Goal: Transaction & Acquisition: Purchase product/service

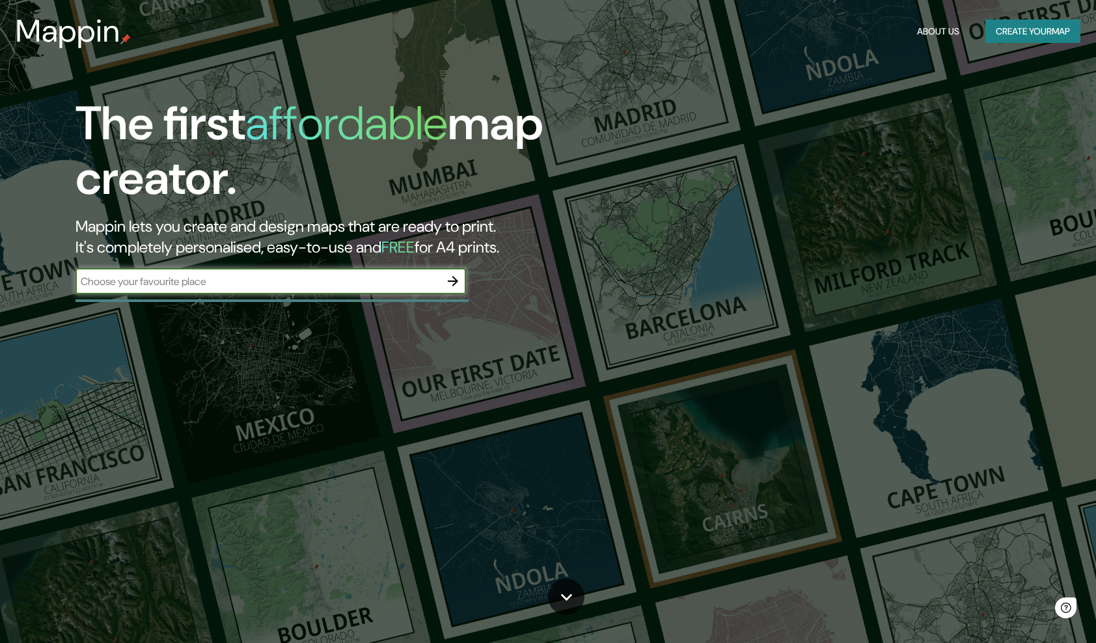
click at [365, 274] on input "text" at bounding box center [258, 281] width 365 height 15
type input "Colombia"
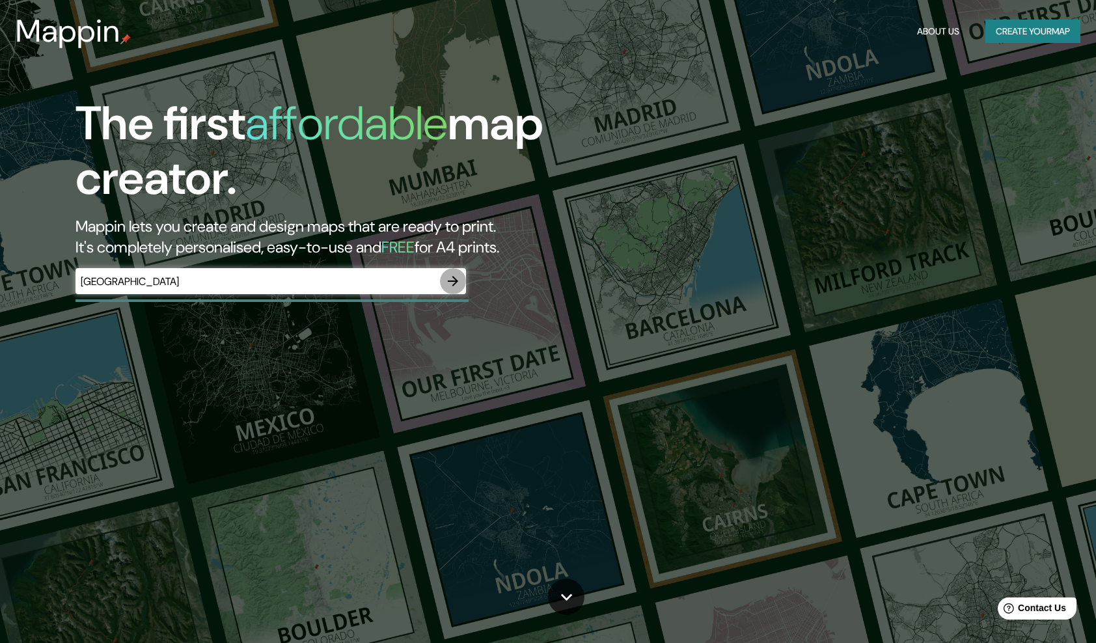
click at [449, 277] on icon "button" at bounding box center [453, 281] width 16 height 16
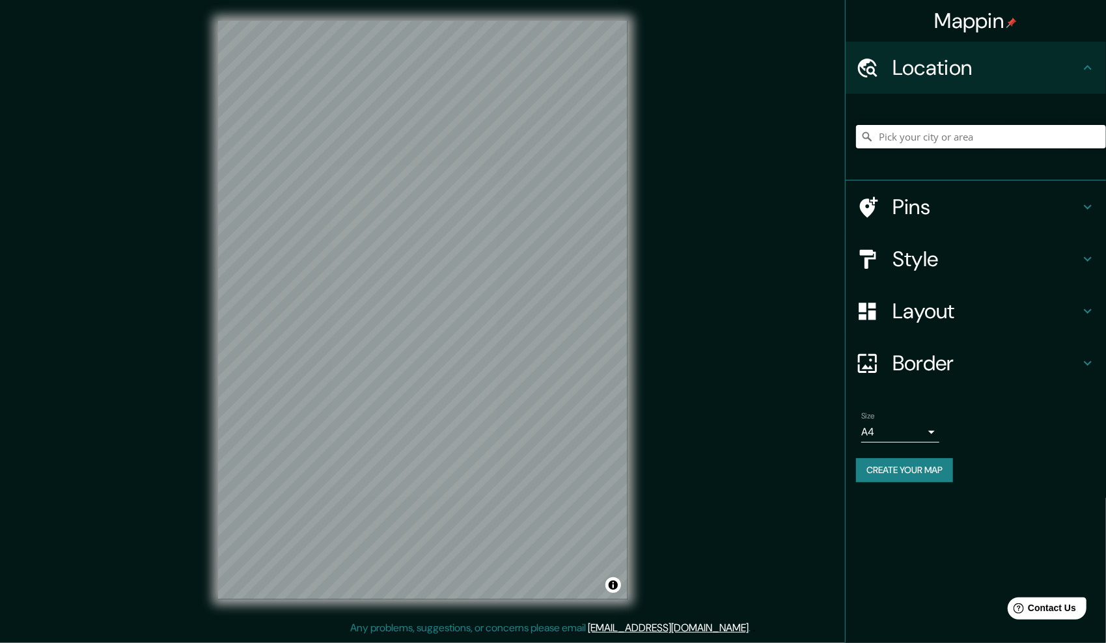
click at [1019, 128] on input "Pick your city or area" at bounding box center [981, 136] width 250 height 23
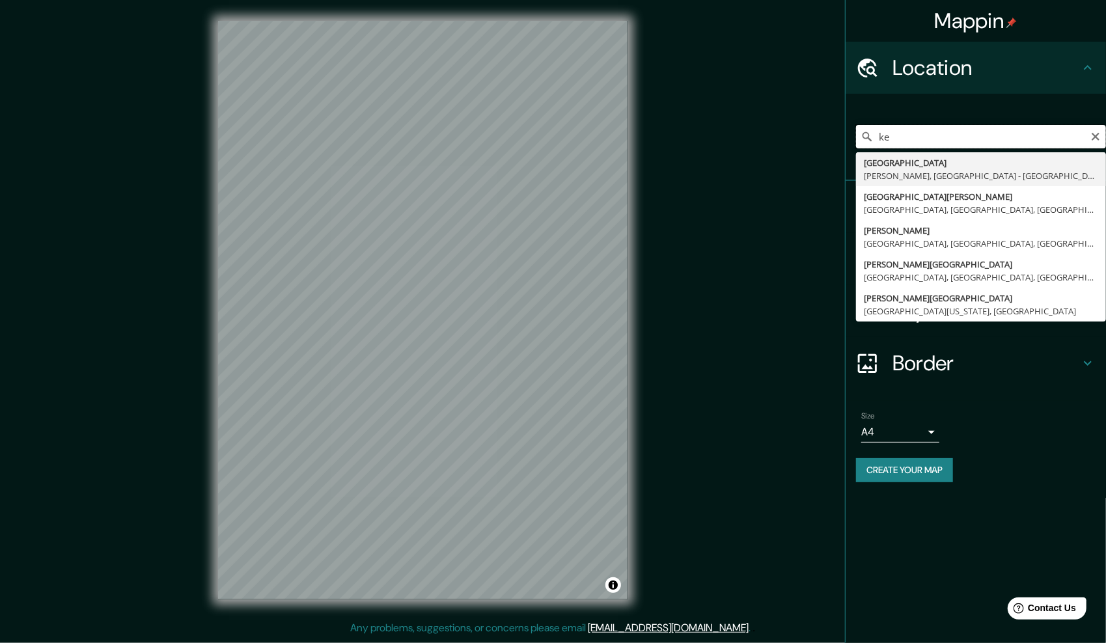
type input "k"
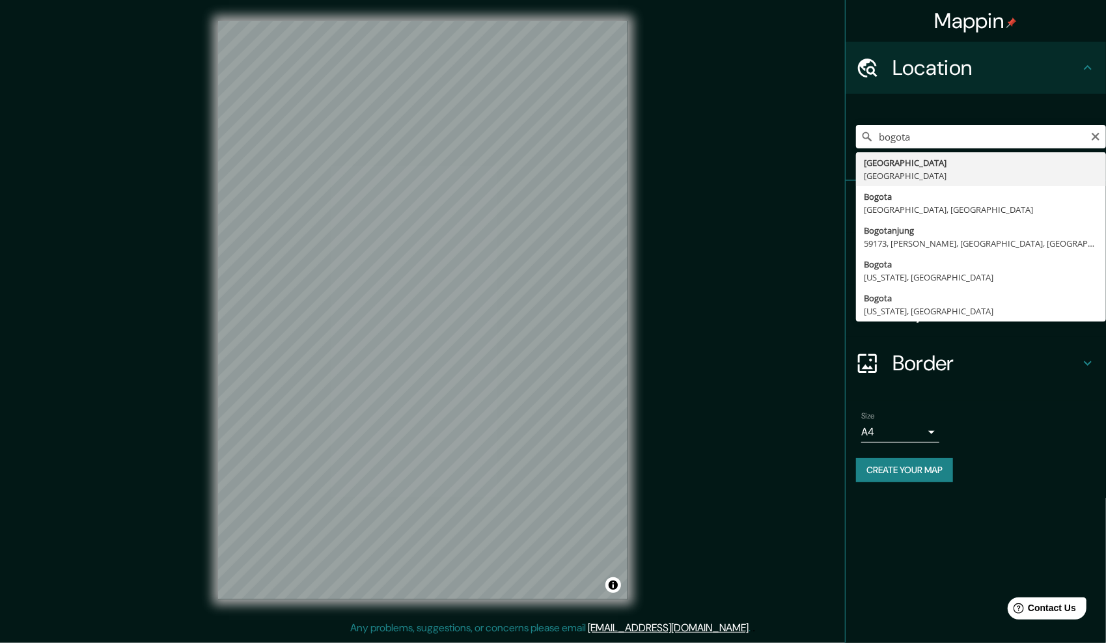
type input "Bogotá, Colombia"
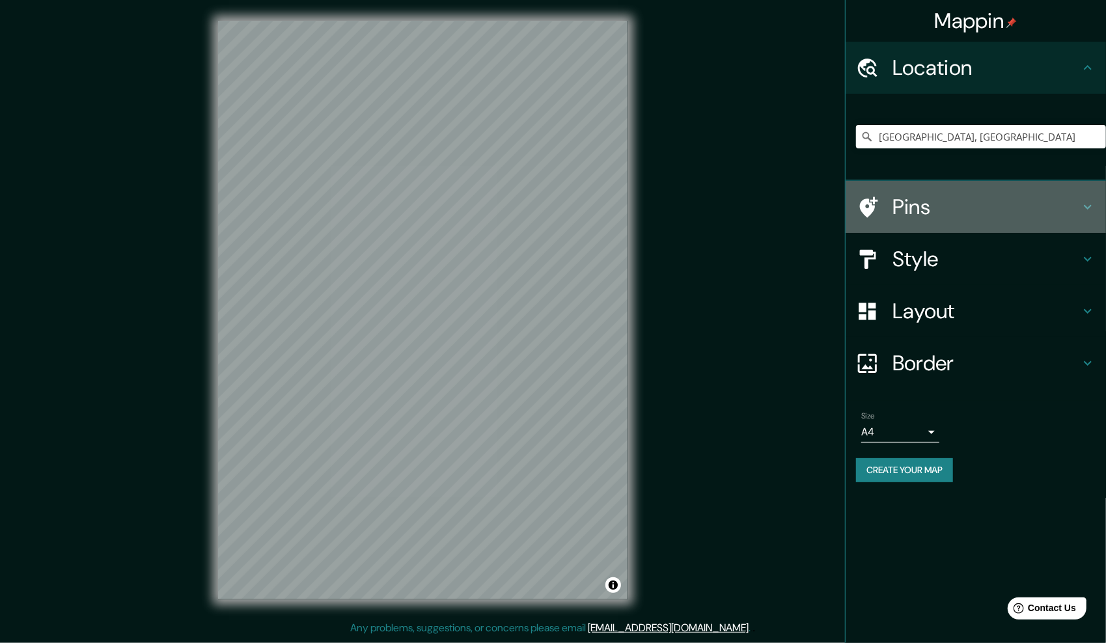
click at [974, 215] on h4 "Pins" at bounding box center [985, 207] width 187 height 26
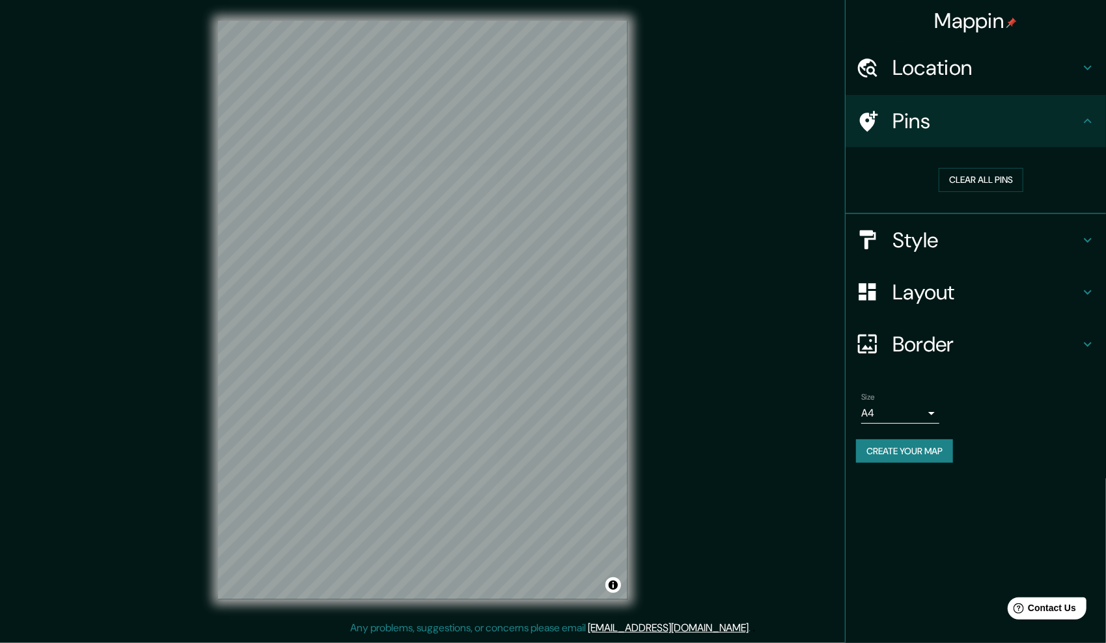
click at [1075, 130] on h4 "Pins" at bounding box center [985, 121] width 187 height 26
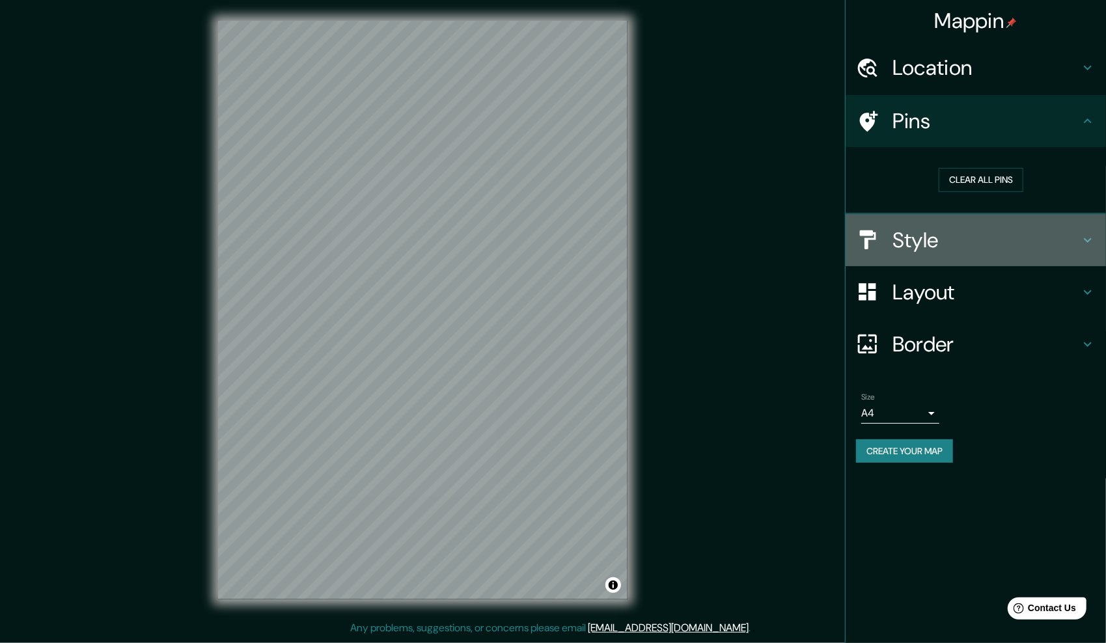
click at [1083, 232] on icon at bounding box center [1088, 240] width 16 height 16
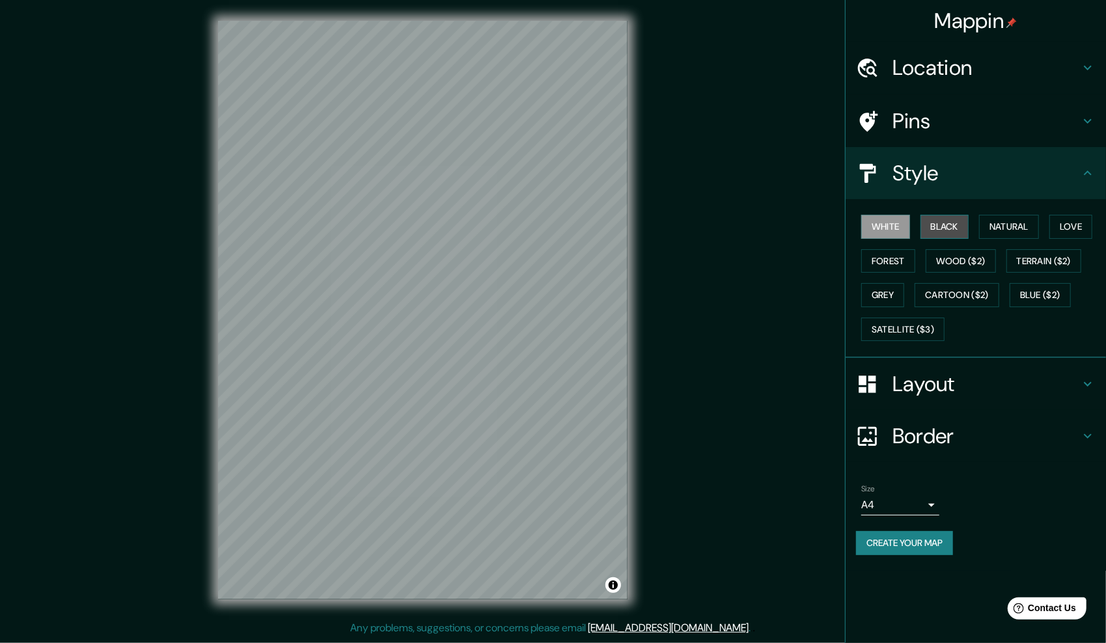
click at [943, 224] on button "Black" at bounding box center [944, 227] width 49 height 24
click at [940, 292] on button "Cartoon ($2)" at bounding box center [957, 295] width 85 height 24
click at [946, 223] on button "Black" at bounding box center [944, 227] width 49 height 24
click at [917, 499] on body "Mappin Location Bogotá, Colombia Pins Style White Black Natural Love Forest Woo…" at bounding box center [553, 321] width 1106 height 643
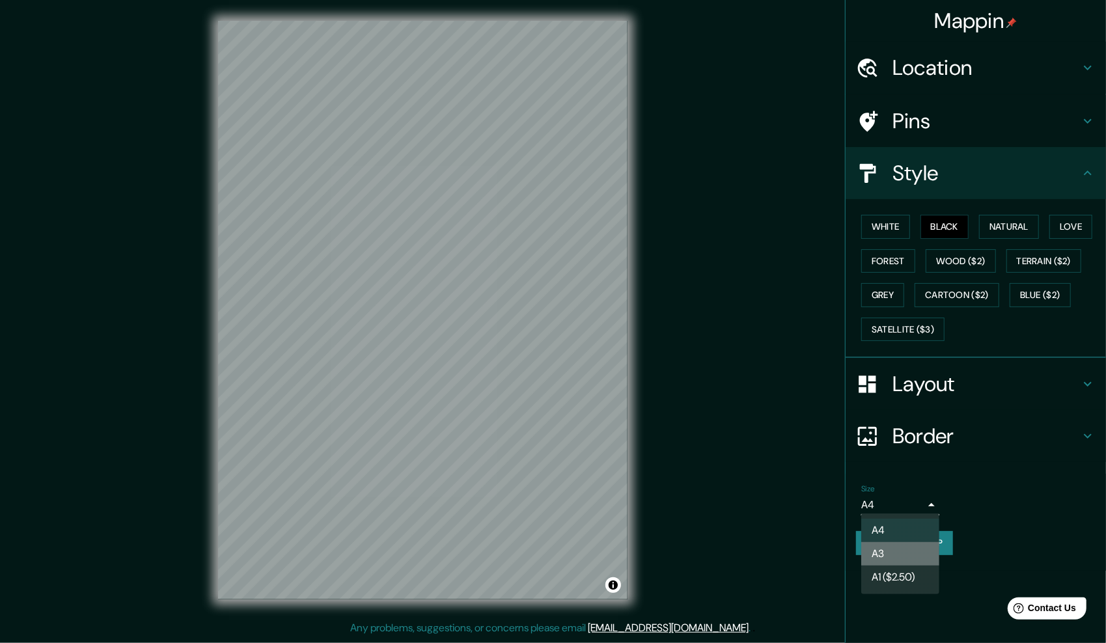
click at [910, 556] on li "A3" at bounding box center [900, 553] width 78 height 23
type input "a4"
click at [913, 502] on body "Mappin Location Bogotá, Colombia Pins Style White Black Natural Love Forest Woo…" at bounding box center [553, 321] width 1106 height 643
click at [917, 505] on div at bounding box center [553, 321] width 1106 height 643
click at [917, 505] on body "Mappin Location Bogotá, Colombia Pins Style White Black Natural Love Forest Woo…" at bounding box center [553, 321] width 1106 height 643
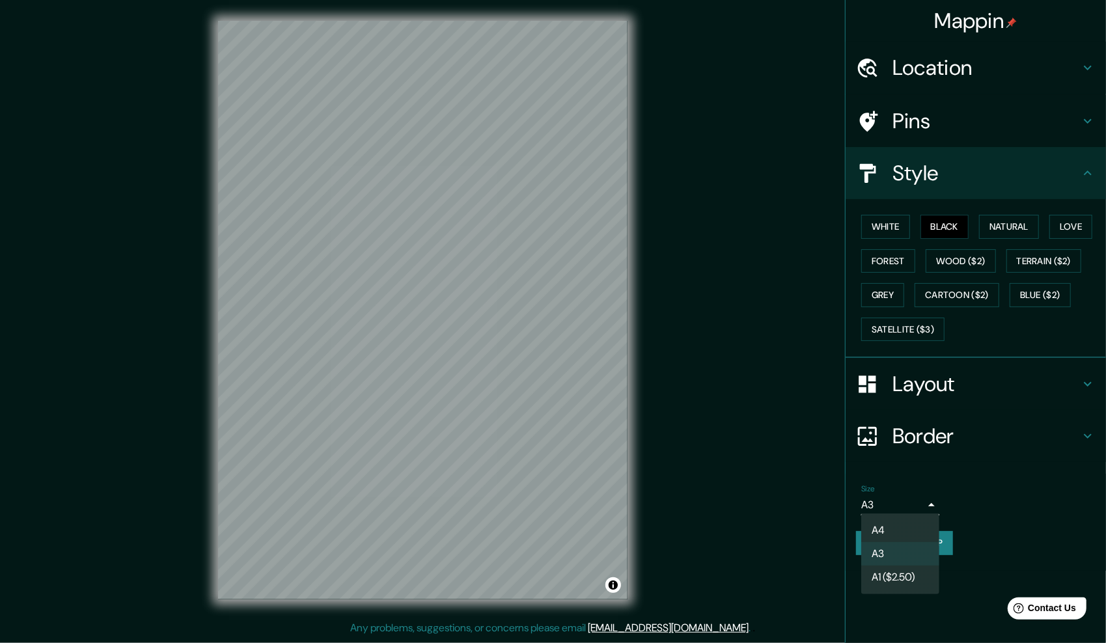
click at [982, 497] on div at bounding box center [553, 321] width 1106 height 643
click at [894, 233] on button "White" at bounding box center [885, 227] width 49 height 24
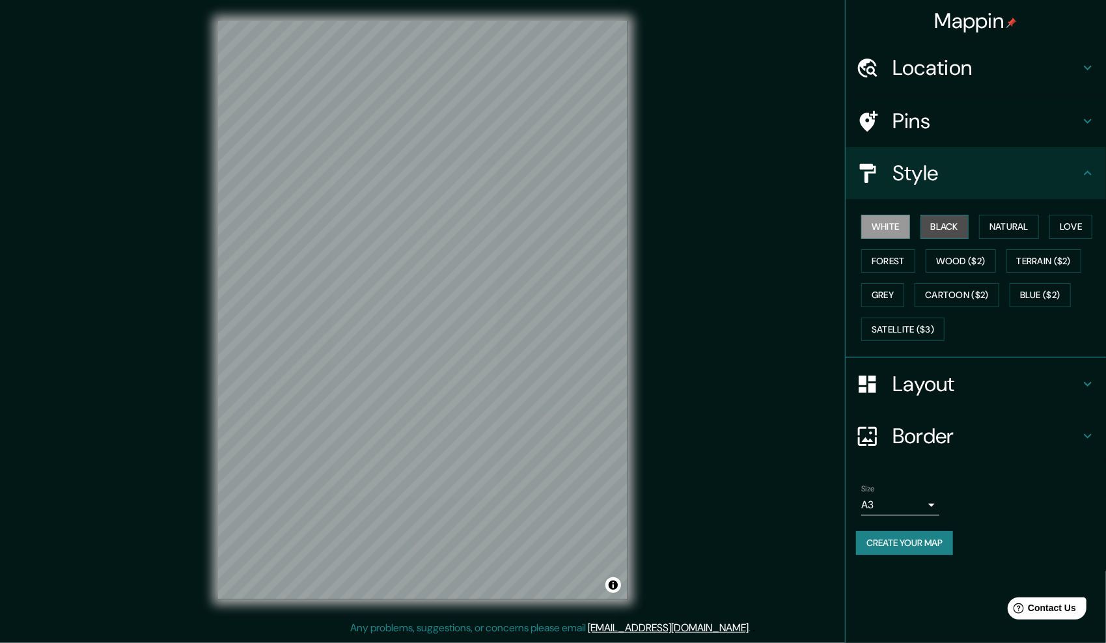
click at [922, 223] on button "Black" at bounding box center [944, 227] width 49 height 24
click at [1079, 398] on div "Layout" at bounding box center [976, 384] width 260 height 52
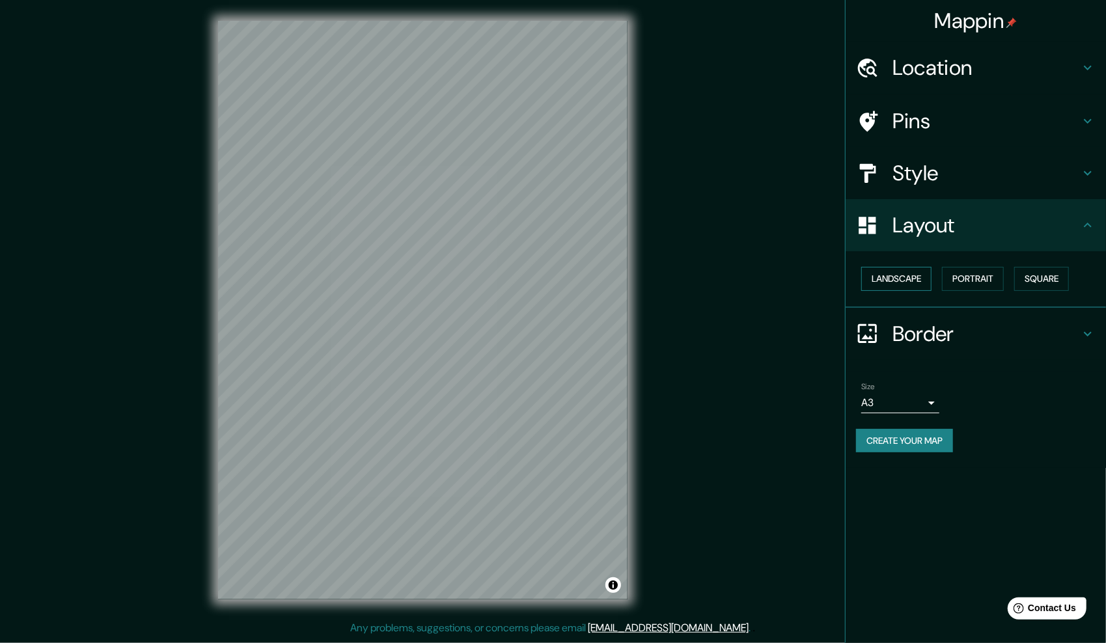
click at [914, 280] on button "Landscape" at bounding box center [896, 279] width 70 height 24
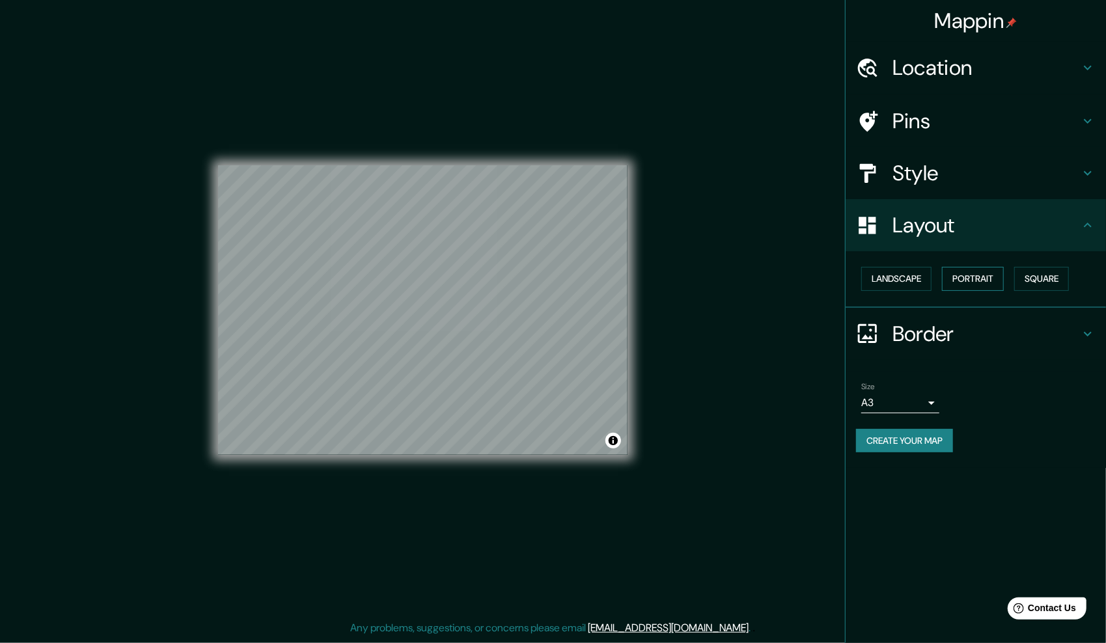
click at [962, 281] on button "Portrait" at bounding box center [973, 279] width 62 height 24
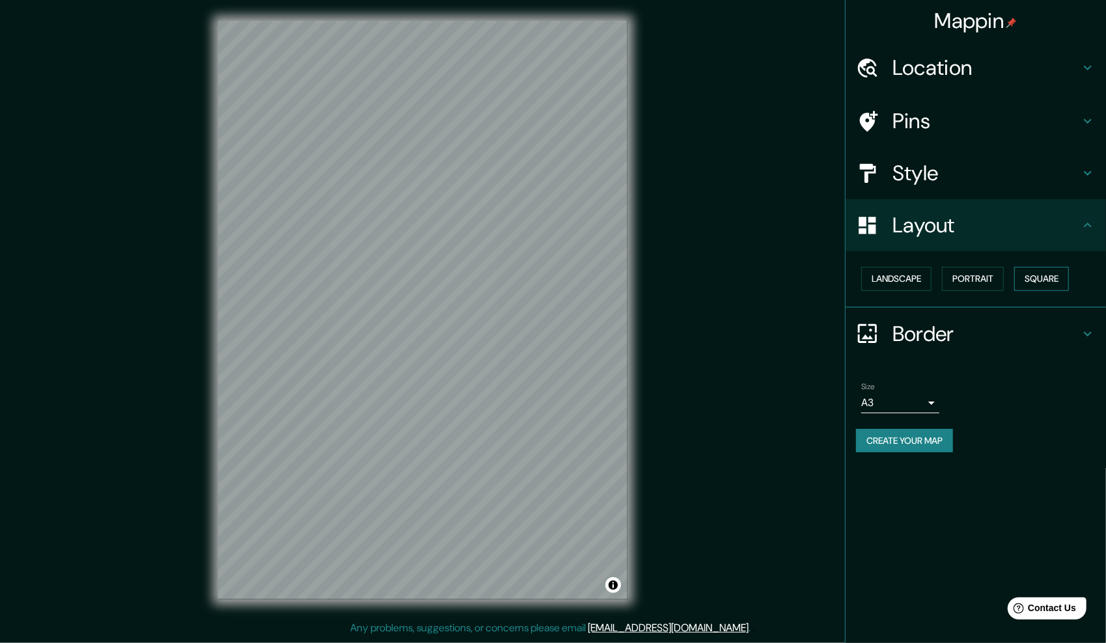
click at [1021, 277] on button "Square" at bounding box center [1041, 279] width 55 height 24
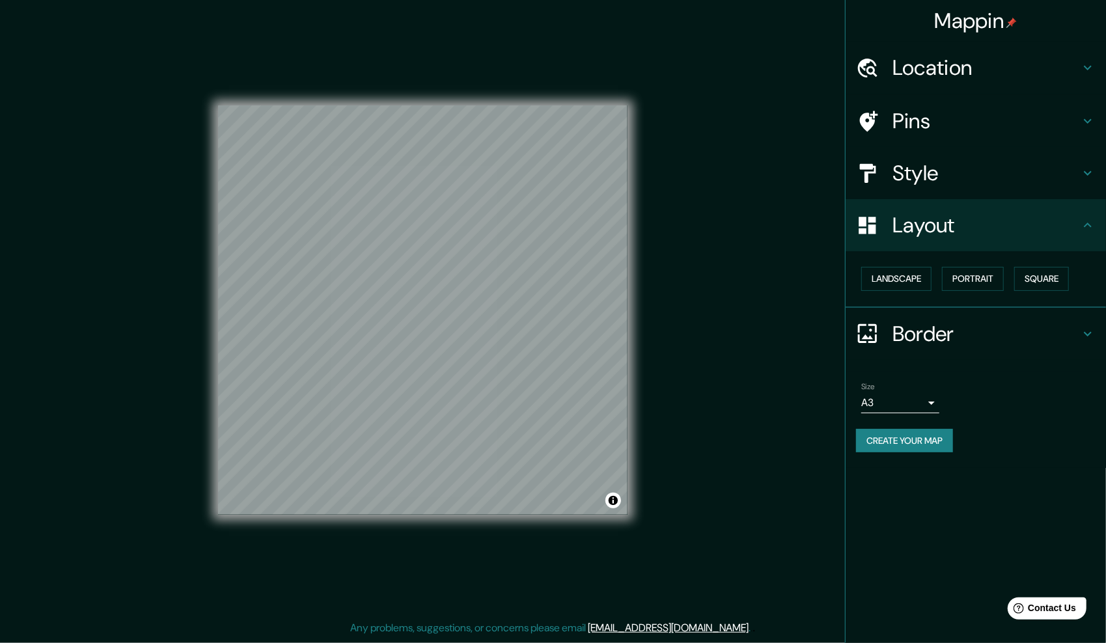
click at [881, 296] on div "Landscape Portrait Square" at bounding box center [976, 279] width 260 height 57
drag, startPoint x: 915, startPoint y: 287, endPoint x: 917, endPoint y: 279, distance: 8.6
click at [915, 286] on button "Landscape" at bounding box center [896, 279] width 70 height 24
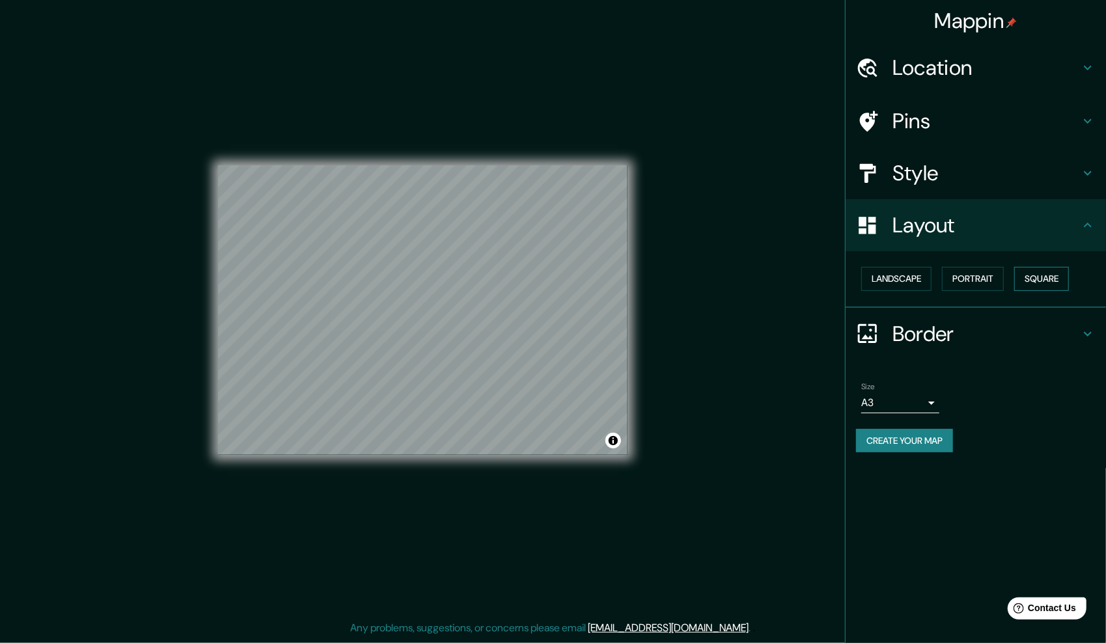
click at [1042, 272] on button "Square" at bounding box center [1041, 279] width 55 height 24
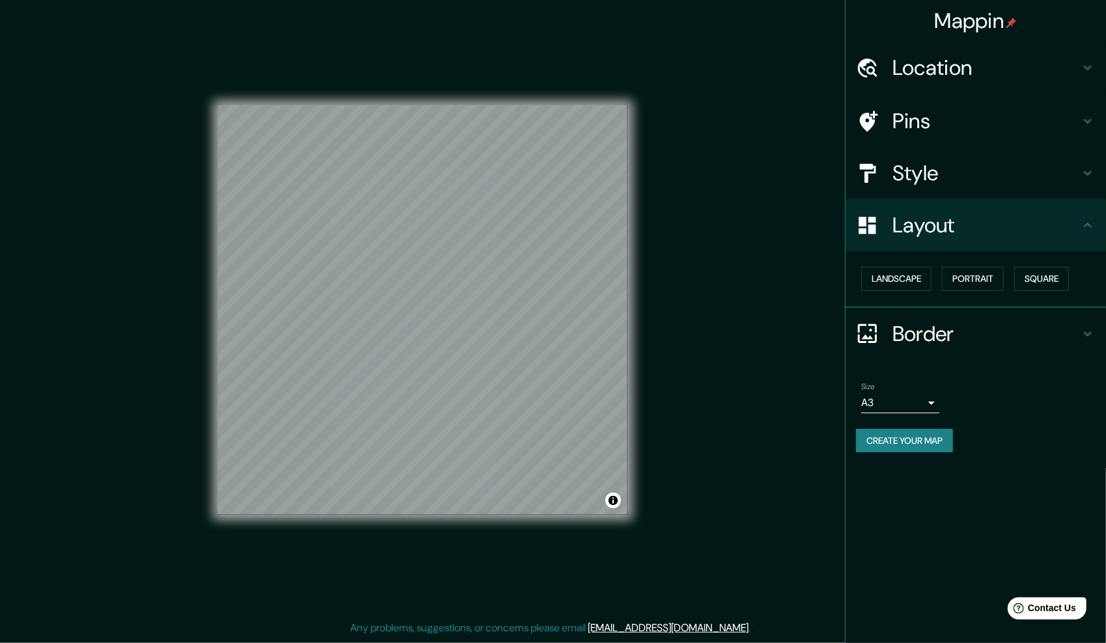
click at [940, 452] on div "Size A3 a4 Create your map" at bounding box center [976, 420] width 240 height 87
click at [940, 441] on button "Create your map" at bounding box center [904, 441] width 97 height 24
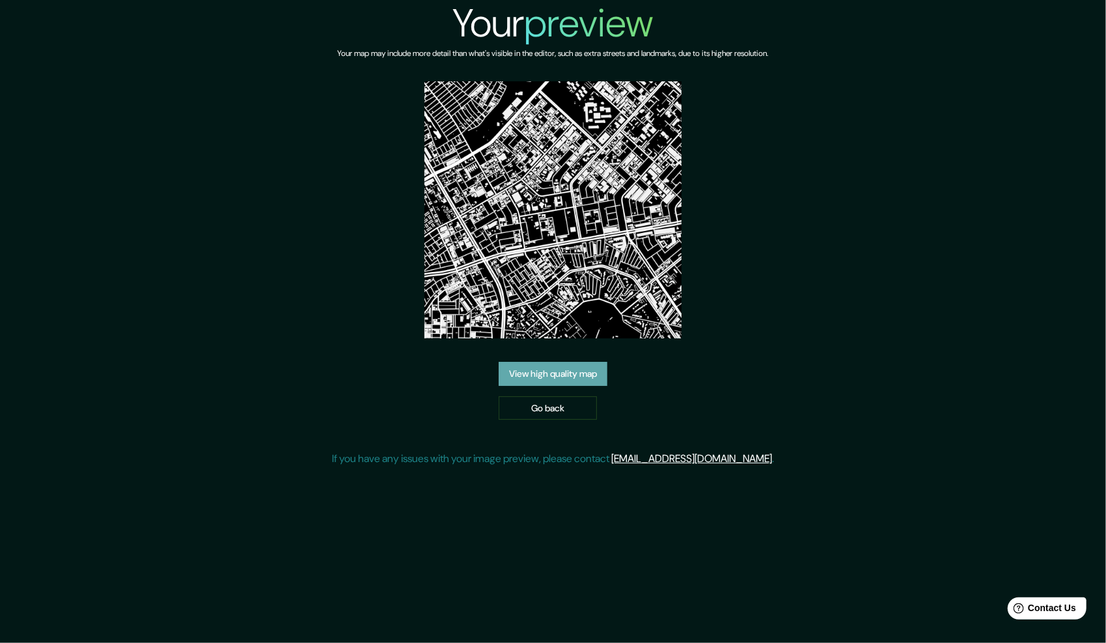
click at [514, 367] on link "View high quality map" at bounding box center [553, 374] width 109 height 24
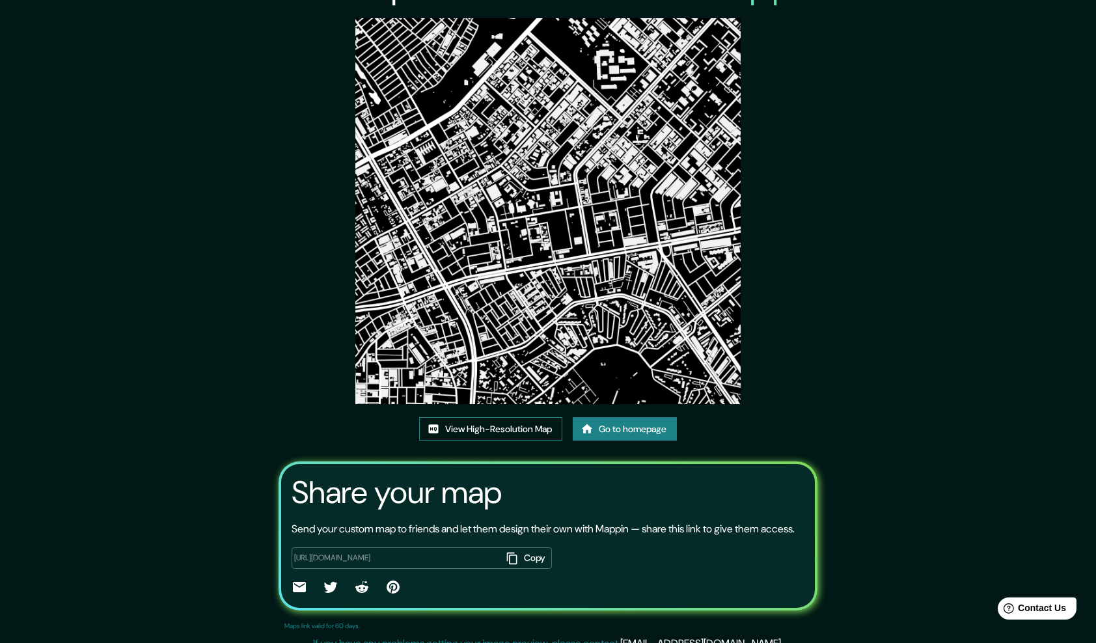
scroll to position [68, 0]
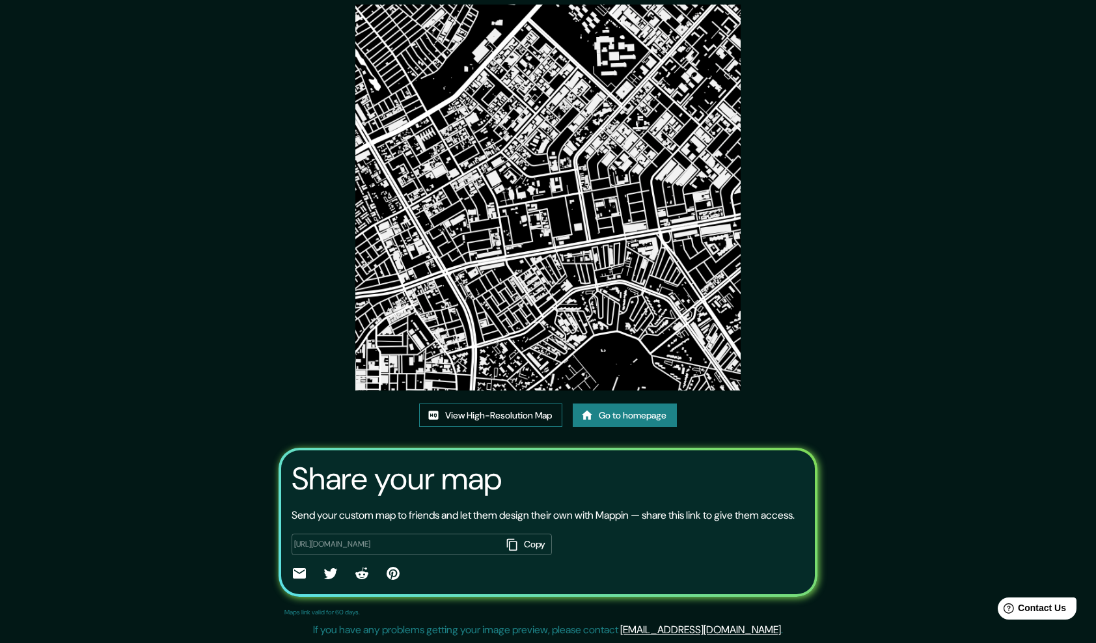
click at [493, 404] on link "View High-Resolution Map" at bounding box center [490, 416] width 143 height 24
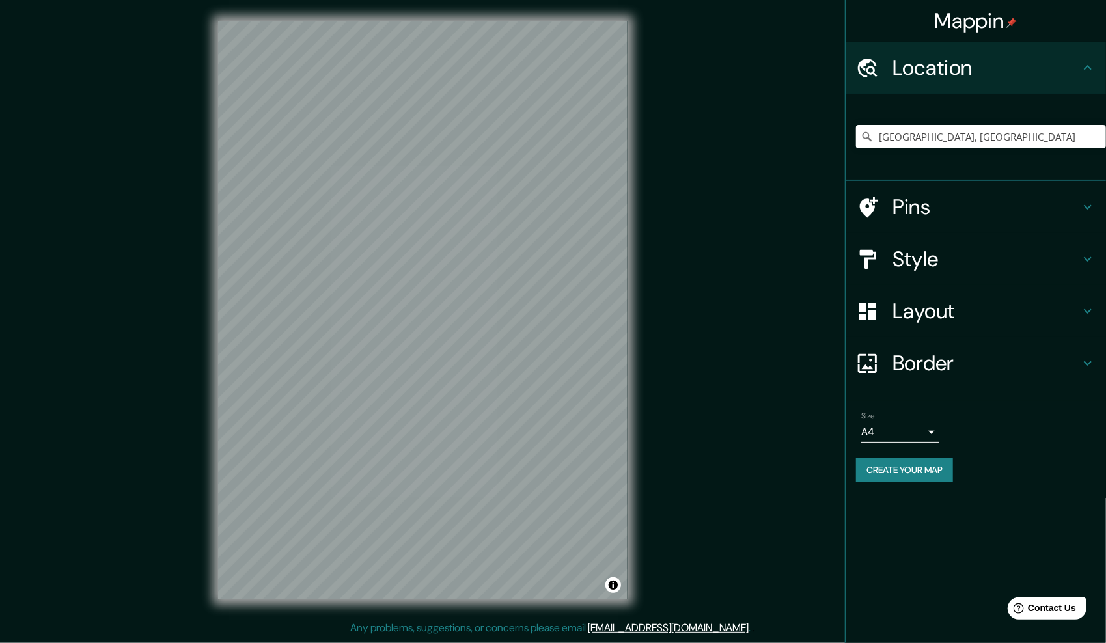
click at [967, 254] on h4 "Style" at bounding box center [985, 259] width 187 height 26
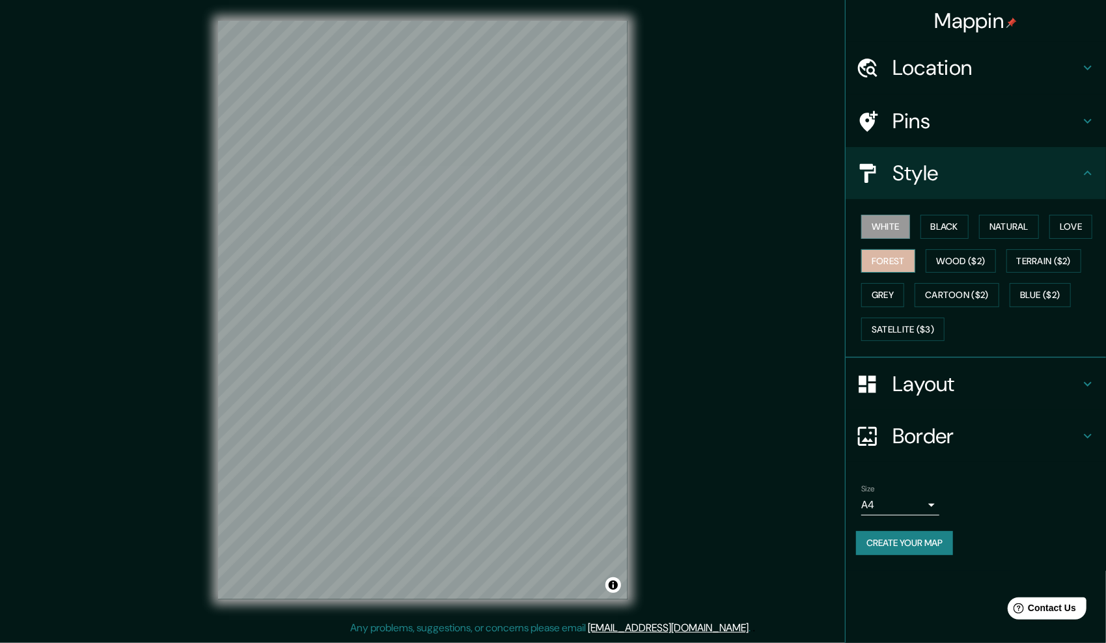
click at [872, 265] on button "Forest" at bounding box center [888, 261] width 54 height 24
drag, startPoint x: 967, startPoint y: 289, endPoint x: 765, endPoint y: 289, distance: 202.4
click at [966, 289] on button "Cartoon ($2)" at bounding box center [957, 295] width 85 height 24
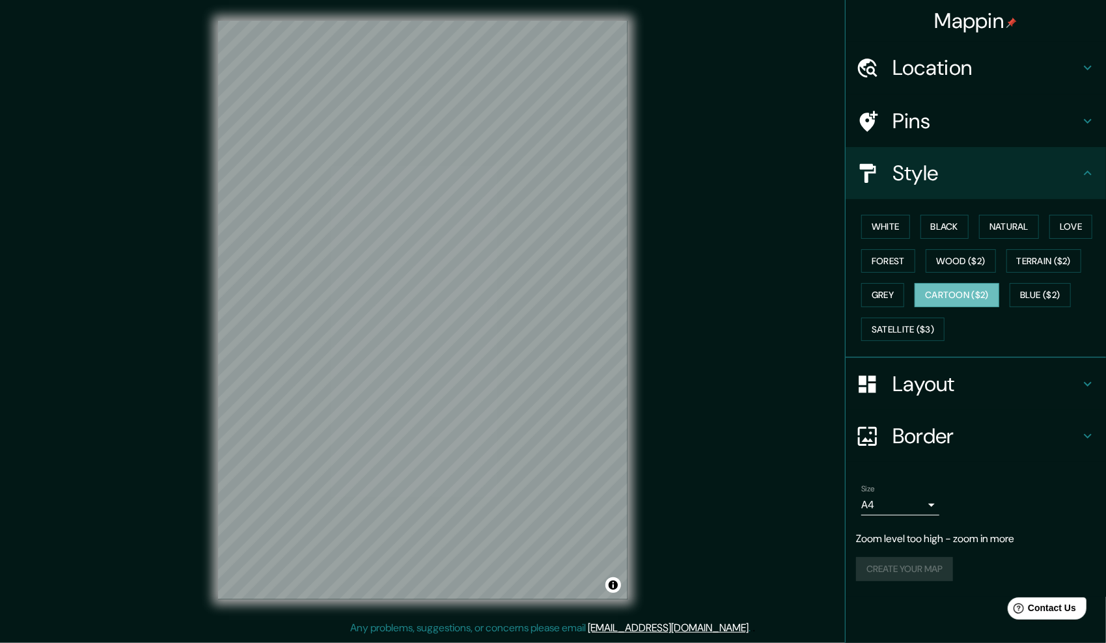
click at [405, 0] on html "Mappin Location Bogotá, Colombia Pins Style White Black Natural Love Forest Woo…" at bounding box center [553, 321] width 1106 height 643
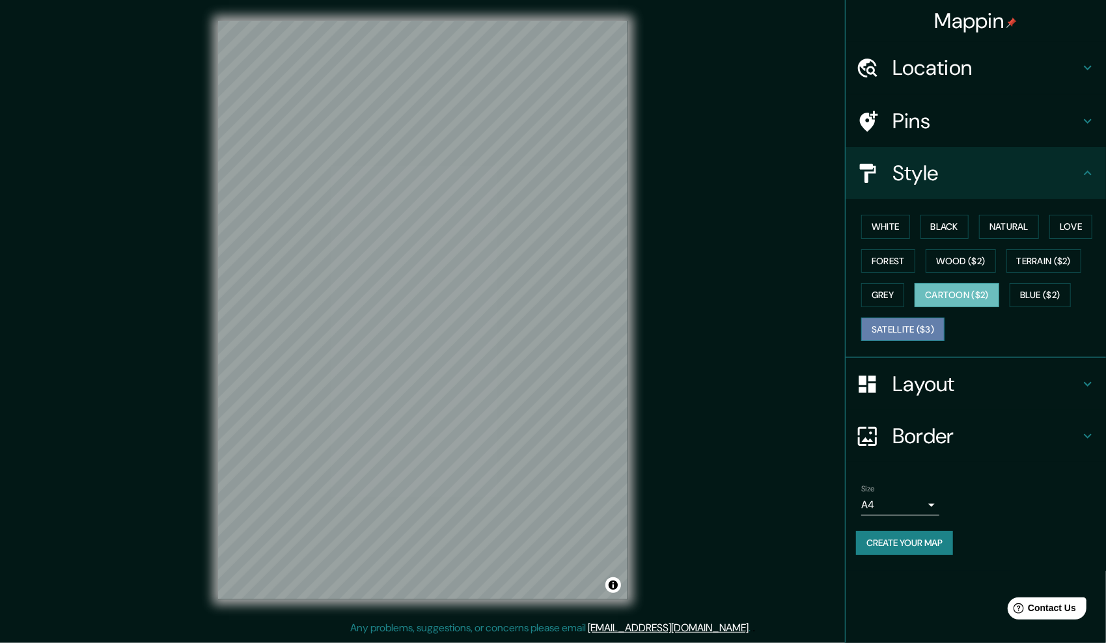
click at [931, 327] on button "Satellite ($3)" at bounding box center [902, 330] width 83 height 24
click at [1020, 259] on button "Terrain ($2)" at bounding box center [1044, 261] width 76 height 24
click at [459, 15] on div "© Mapbox © OpenStreetMap Improve this map" at bounding box center [422, 310] width 451 height 620
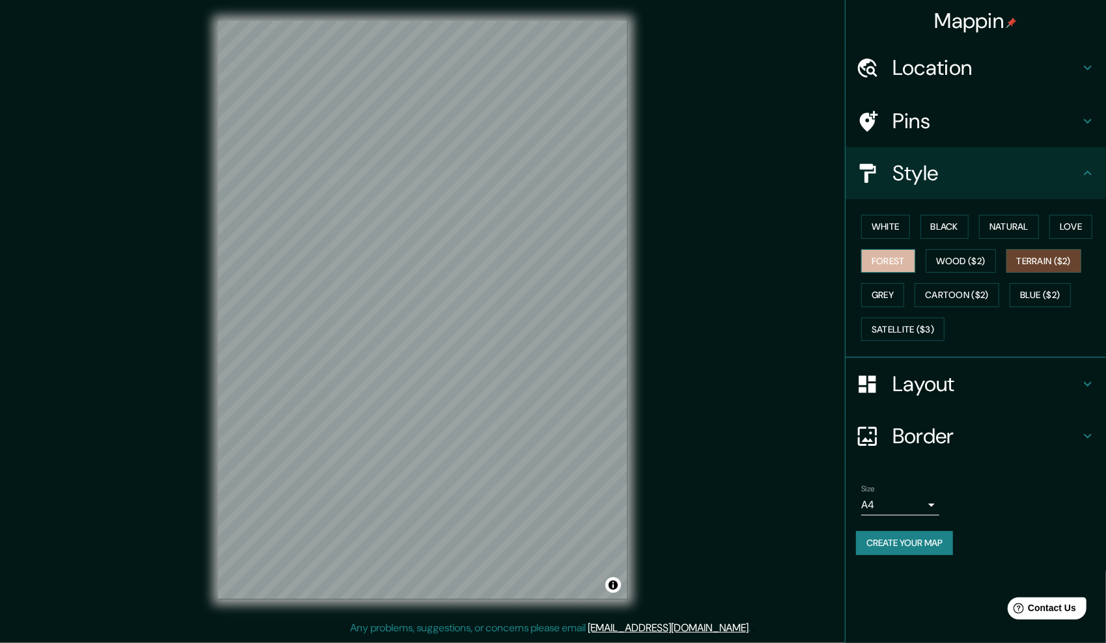
click at [910, 260] on button "Forest" at bounding box center [888, 261] width 54 height 24
click at [1062, 223] on button "Love" at bounding box center [1070, 227] width 43 height 24
click at [1022, 223] on button "Natural" at bounding box center [1009, 227] width 60 height 24
click at [900, 220] on button "White" at bounding box center [885, 227] width 49 height 24
click at [1038, 260] on button "Terrain ($2)" at bounding box center [1044, 261] width 76 height 24
